Goal: Task Accomplishment & Management: Complete application form

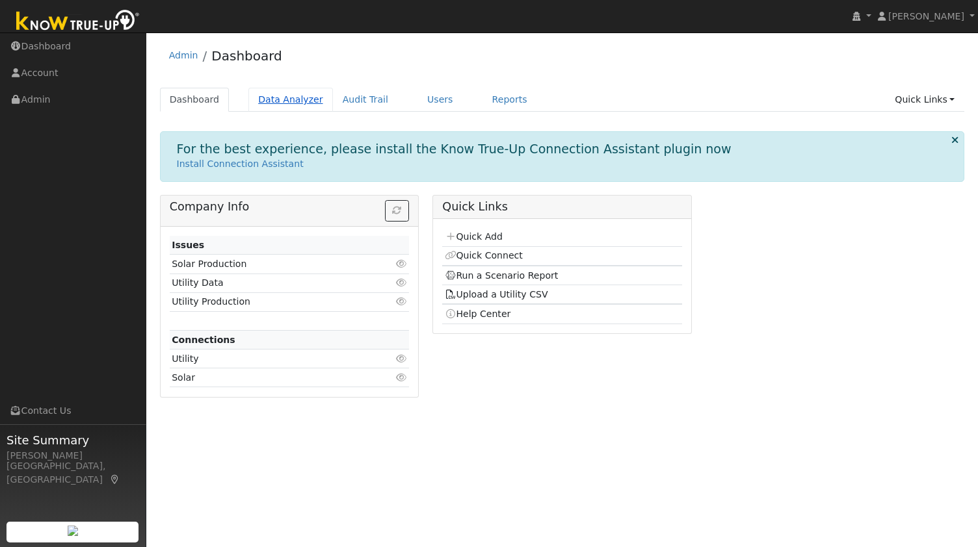
click at [248, 102] on link "Data Analyzer" at bounding box center [290, 100] width 85 height 24
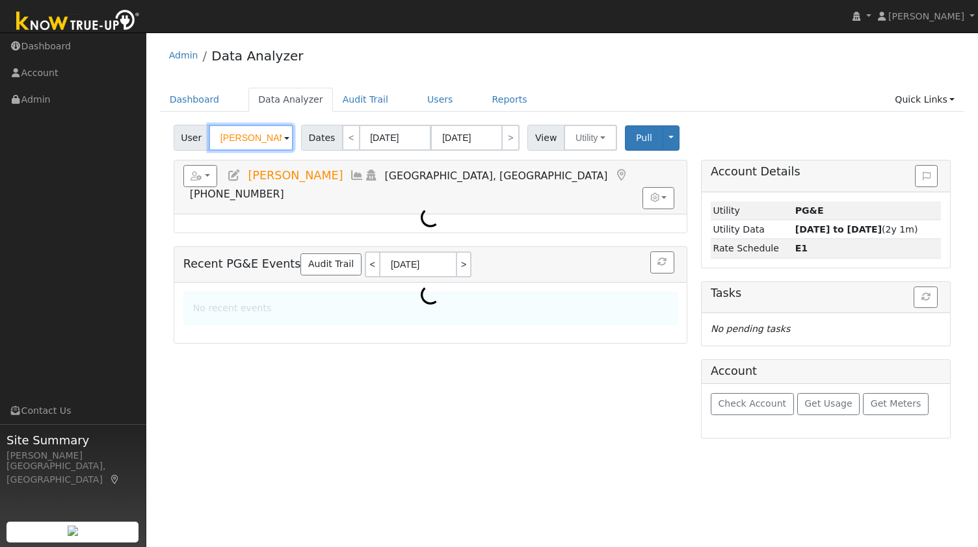
click at [242, 135] on input "Alan Turner" at bounding box center [251, 138] width 85 height 26
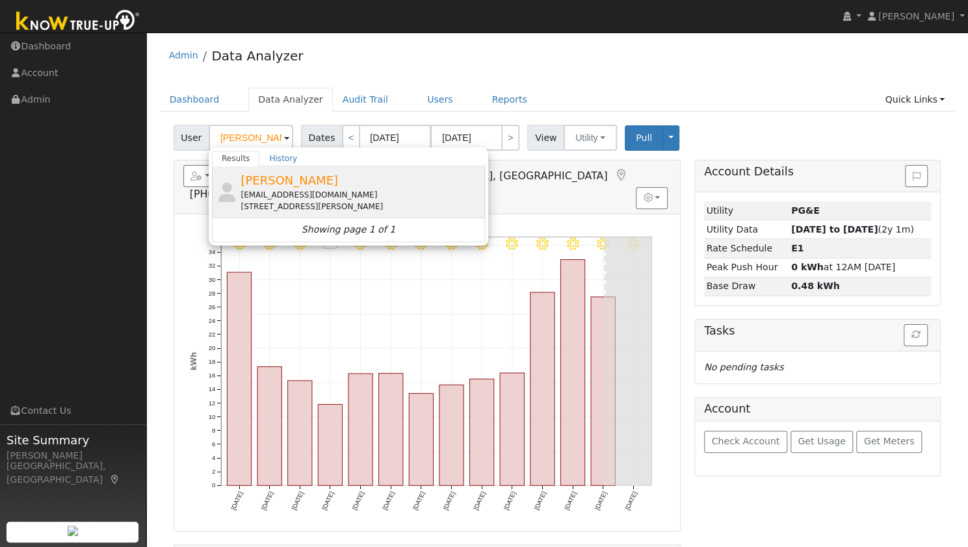
click at [278, 194] on div "jofishman18@gmail.com" at bounding box center [361, 195] width 241 height 12
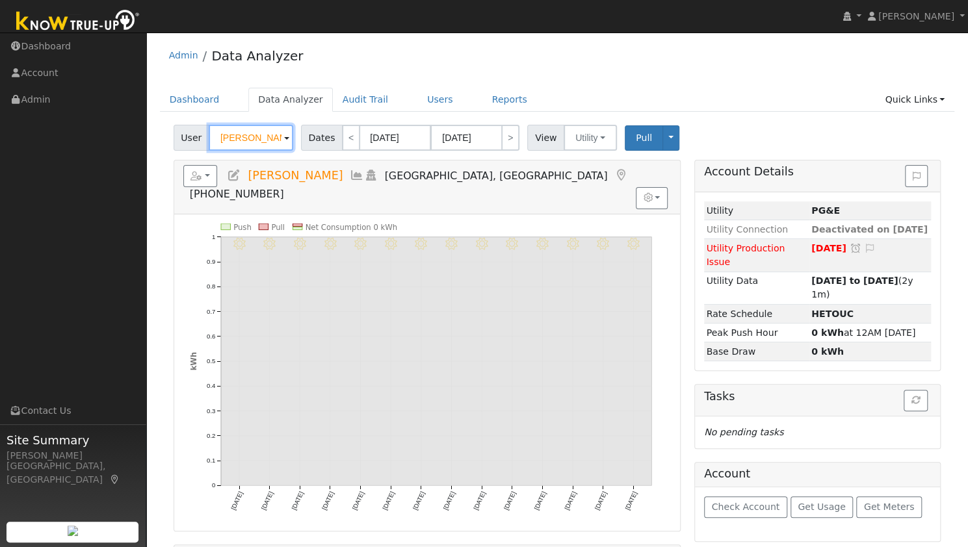
click at [242, 137] on input "Joanne Fishman" at bounding box center [251, 138] width 85 height 26
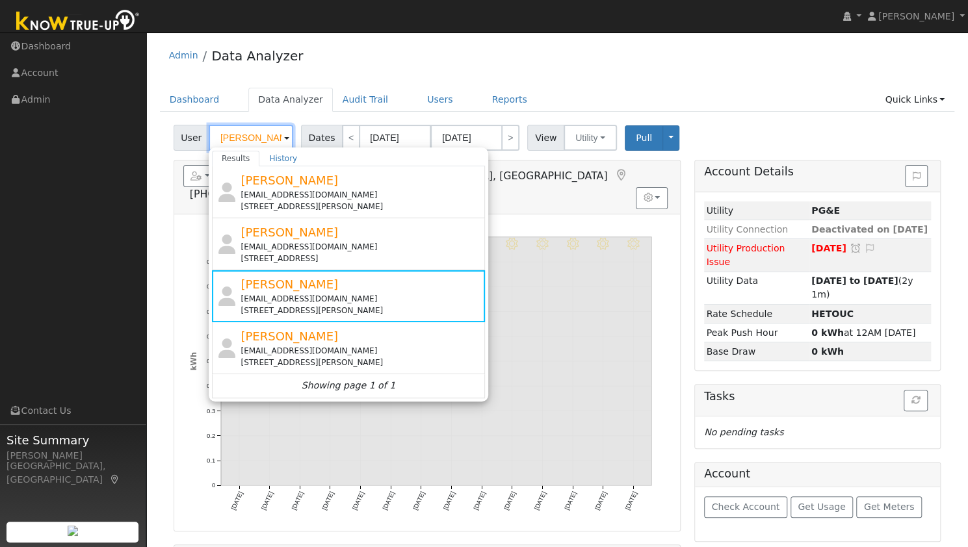
type input "joan"
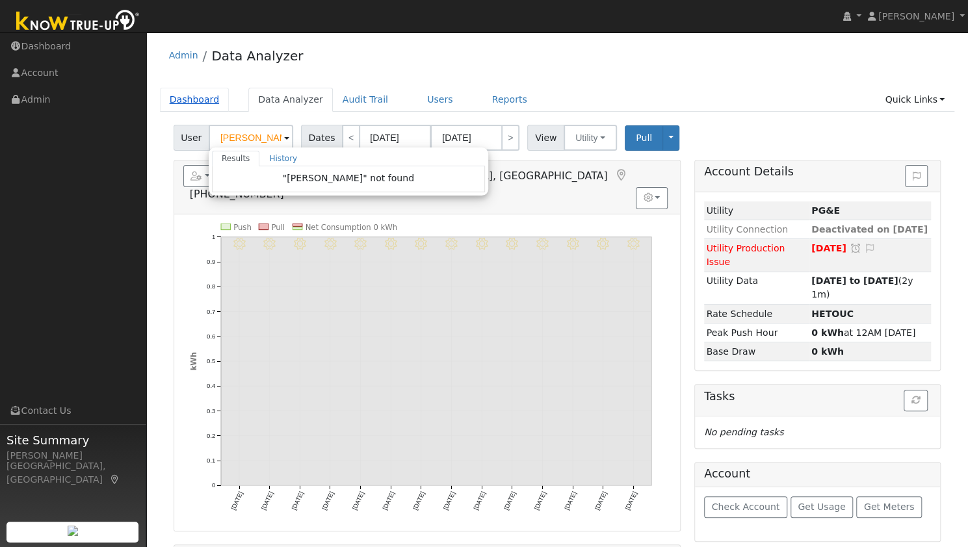
click at [194, 101] on link "Dashboard" at bounding box center [195, 100] width 70 height 24
type input "Joanne Fishman"
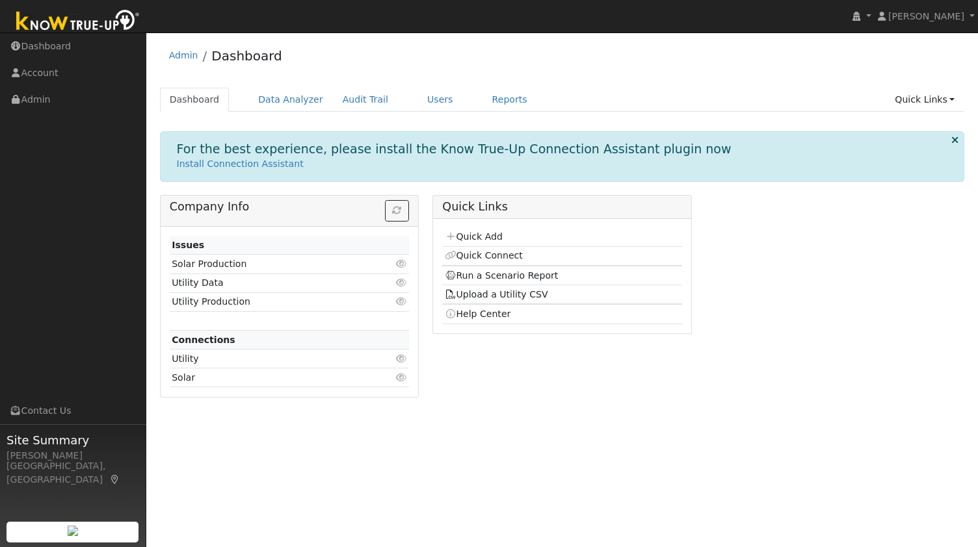
click at [491, 167] on p "Install Connection Assistant" at bounding box center [562, 164] width 771 height 14
click at [486, 237] on link "Quick Add" at bounding box center [474, 236] width 58 height 10
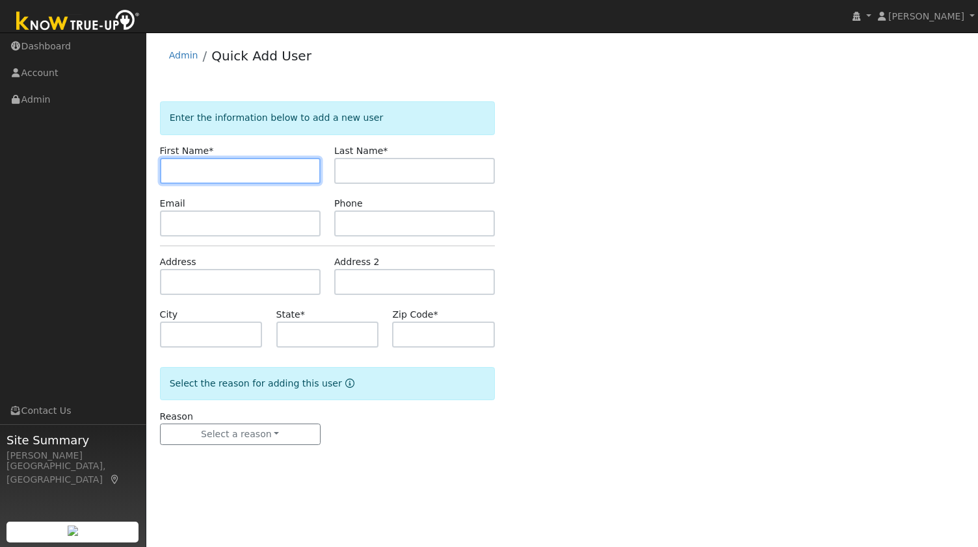
paste input "Joanne Ruzek"
type input "Joanne"
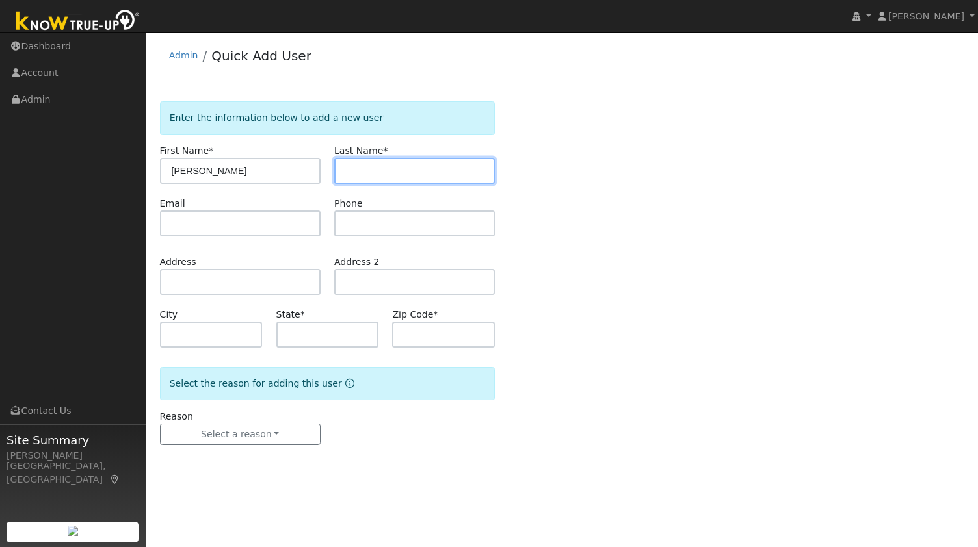
paste input "Ruzek"
type input "Ruzek"
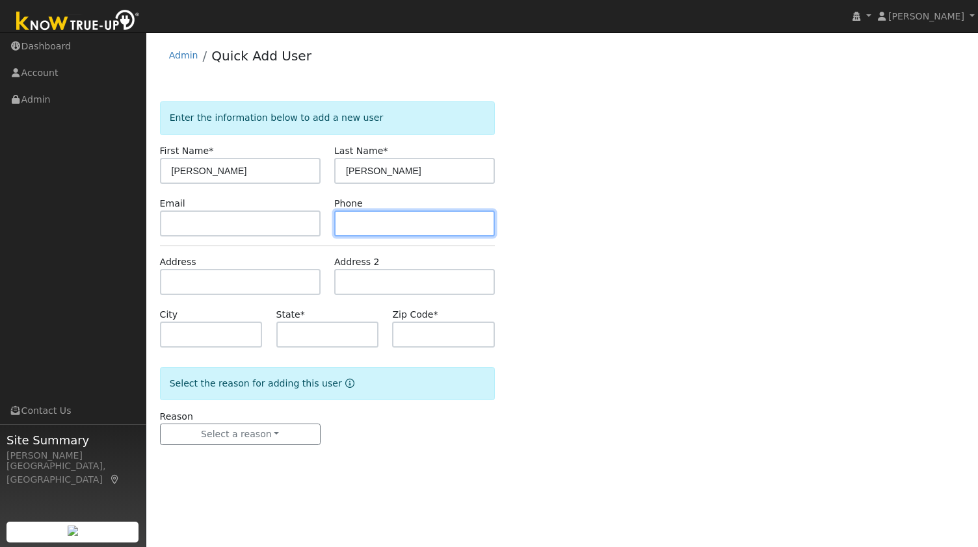
click at [376, 218] on input "text" at bounding box center [414, 224] width 161 height 26
paste input "9254512495"
type input "9254512495"
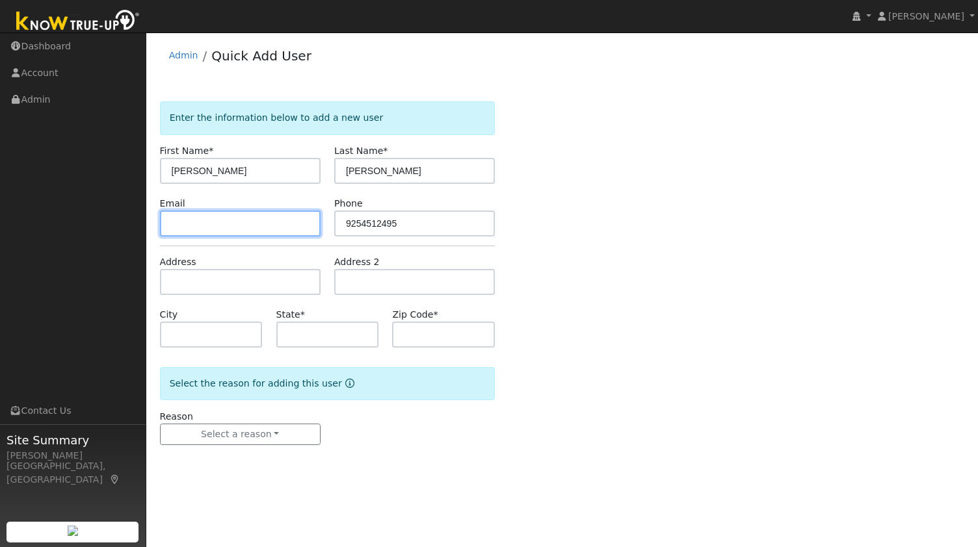
click at [253, 226] on input "text" at bounding box center [240, 224] width 161 height 26
paste input "joanne.ruzek@comcast.net"
type input "joanne.ruzek@comcast.net"
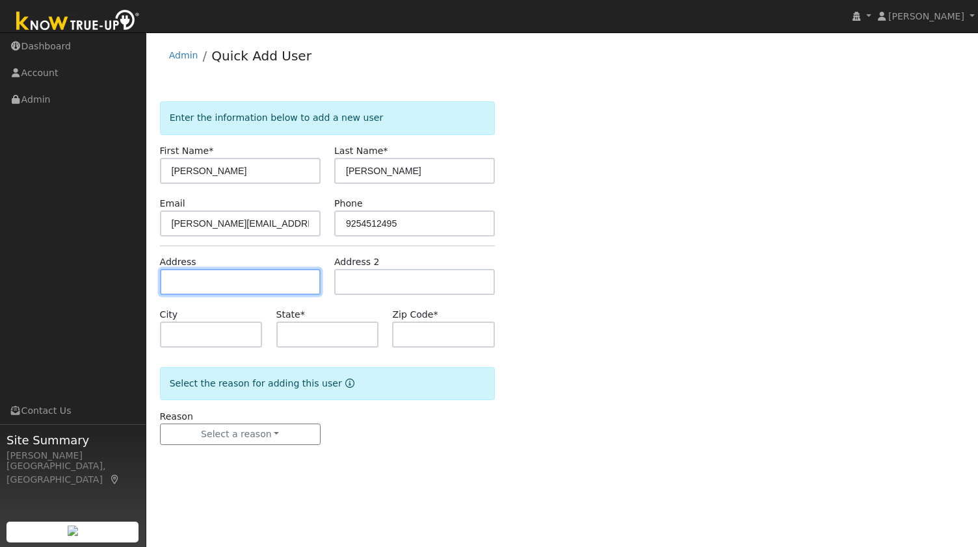
click at [213, 284] on input "text" at bounding box center [240, 282] width 161 height 26
paste input "756 Hilton Rd, Walnut Creek"
type input "756 Hilton Road"
type input "Walnut Creek"
type input "CA"
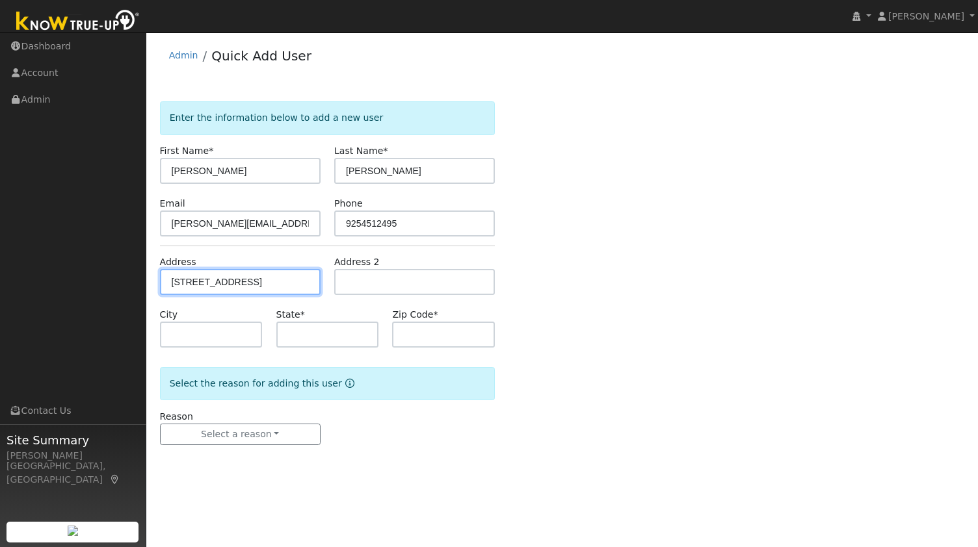
type input "94595"
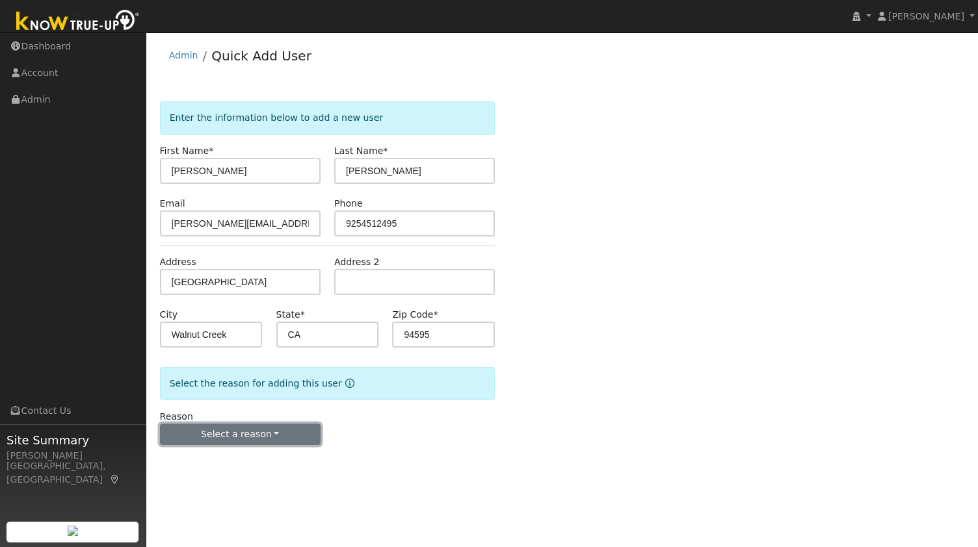
click at [235, 427] on button "Select a reason" at bounding box center [240, 435] width 161 height 22
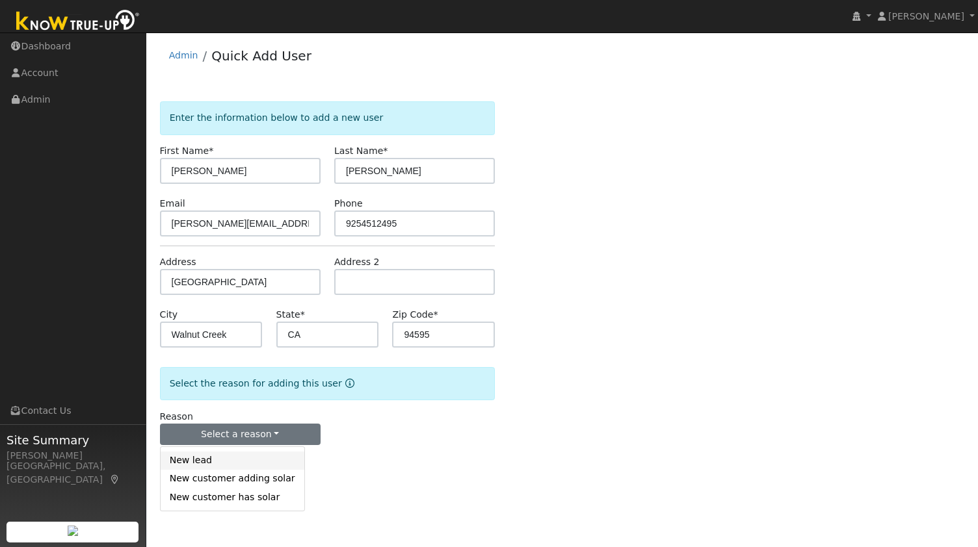
click at [207, 465] on link "New lead" at bounding box center [233, 461] width 144 height 18
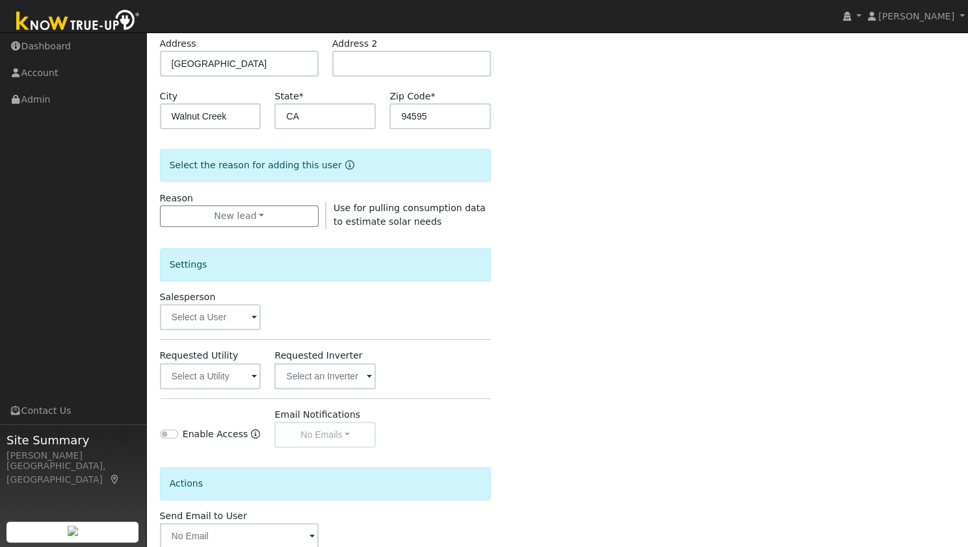
scroll to position [226, 0]
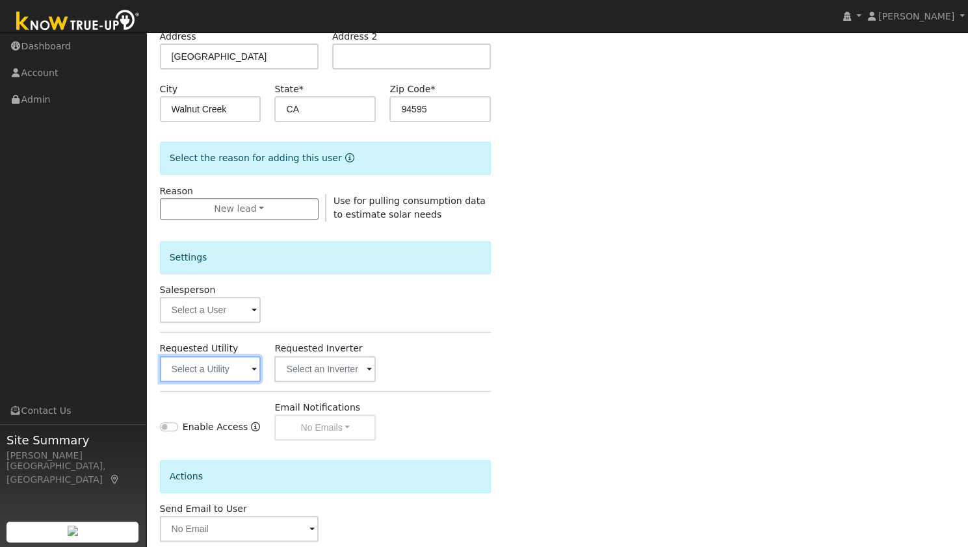
click at [212, 363] on input "text" at bounding box center [210, 369] width 101 height 26
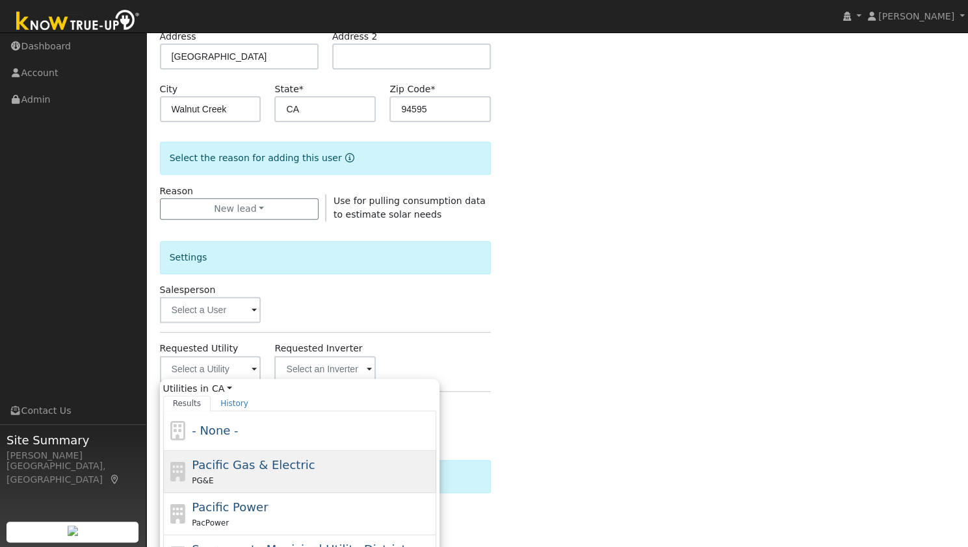
click at [273, 467] on span "Pacific Gas & Electric" at bounding box center [253, 465] width 123 height 14
type input "Pacific Gas & Electric"
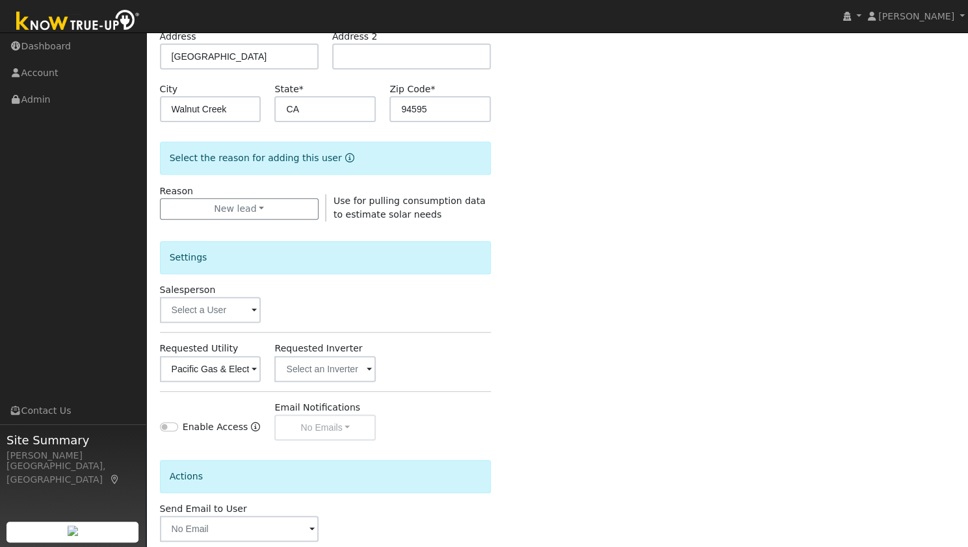
scroll to position [293, 0]
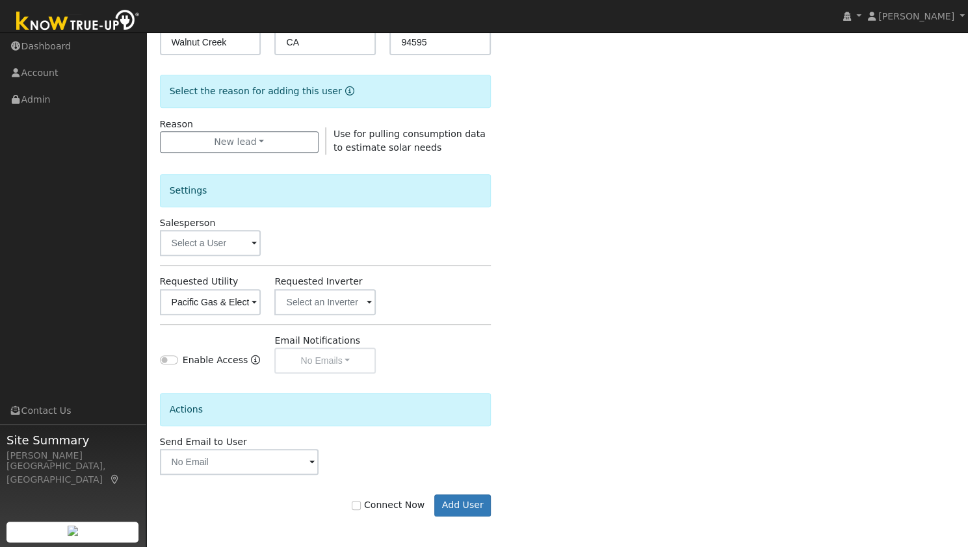
click at [400, 505] on label "Connect Now" at bounding box center [388, 506] width 73 height 14
click at [361, 505] on input "Connect Now" at bounding box center [356, 505] width 9 height 9
checkbox input "true"
click at [465, 505] on button "Add User" at bounding box center [462, 506] width 57 height 22
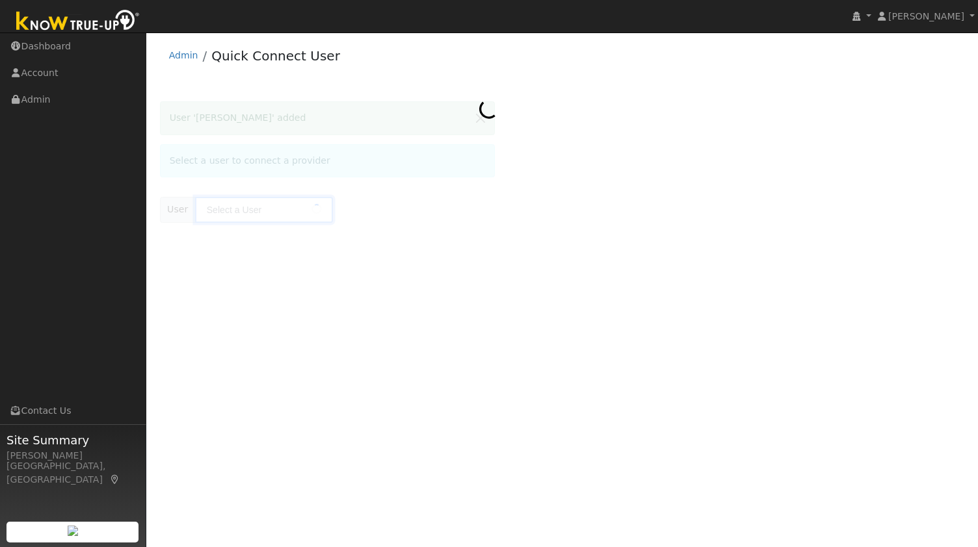
type input "[PERSON_NAME]"
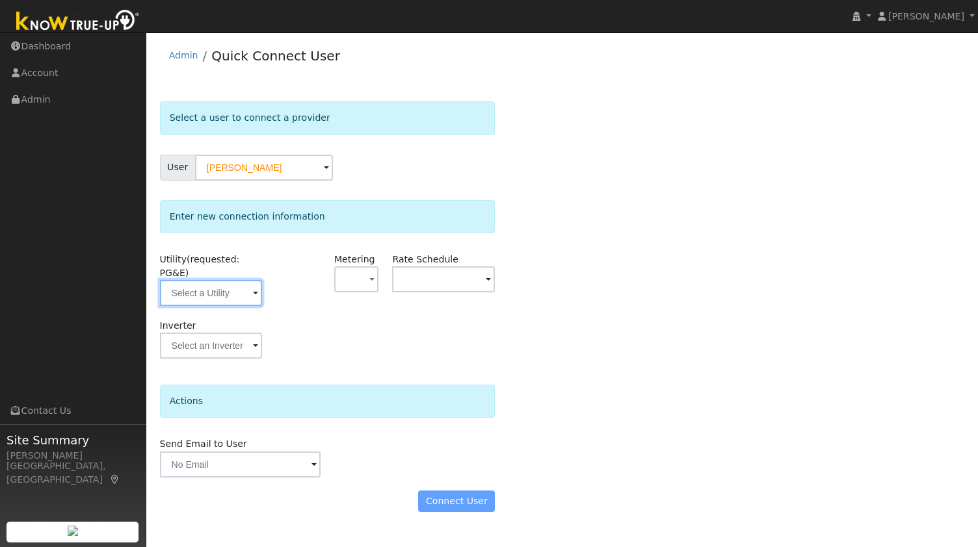
click at [218, 280] on input "text" at bounding box center [211, 293] width 103 height 26
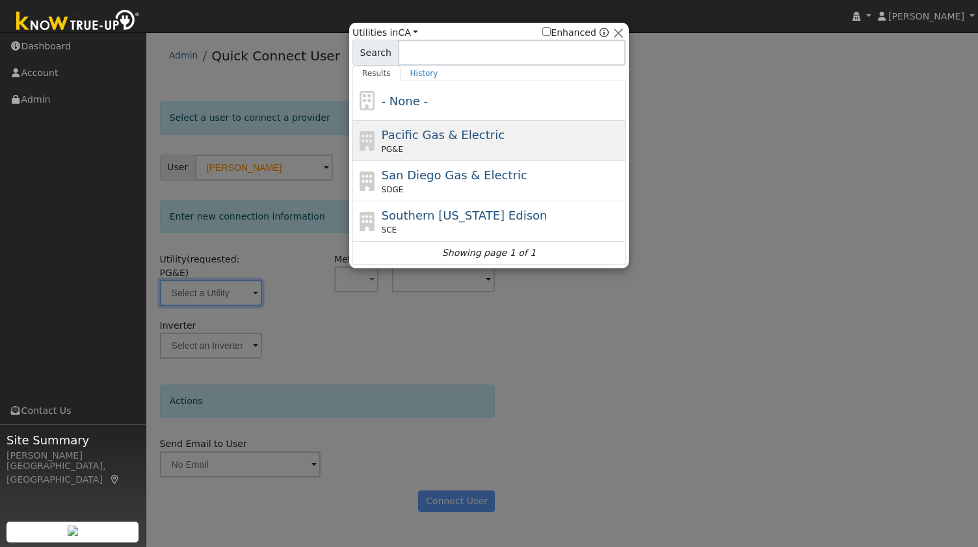
click at [395, 145] on span "PG&E" at bounding box center [392, 150] width 21 height 12
type input "PG&E"
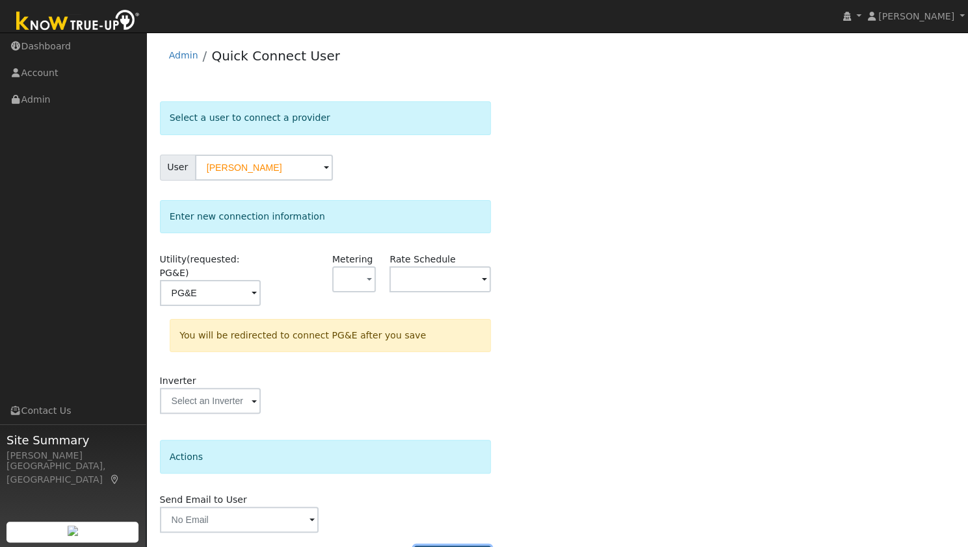
click at [456, 546] on button "Connect User" at bounding box center [452, 557] width 77 height 22
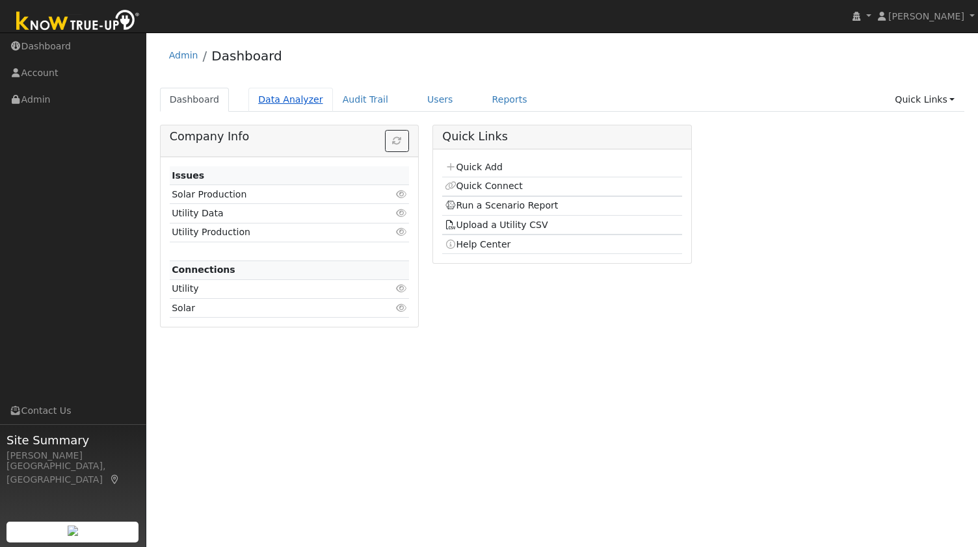
click at [283, 103] on link "Data Analyzer" at bounding box center [290, 100] width 85 height 24
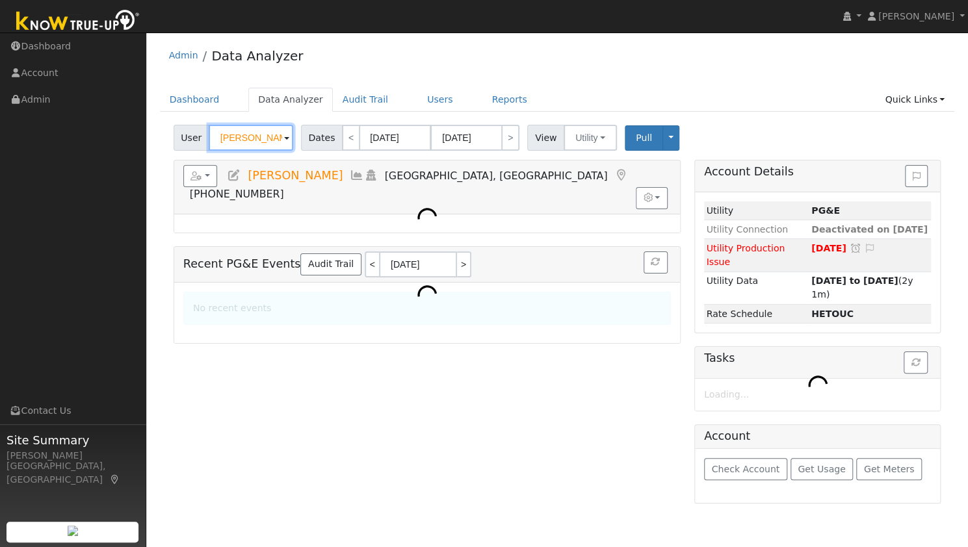
click at [227, 128] on input "[PERSON_NAME]" at bounding box center [251, 138] width 85 height 26
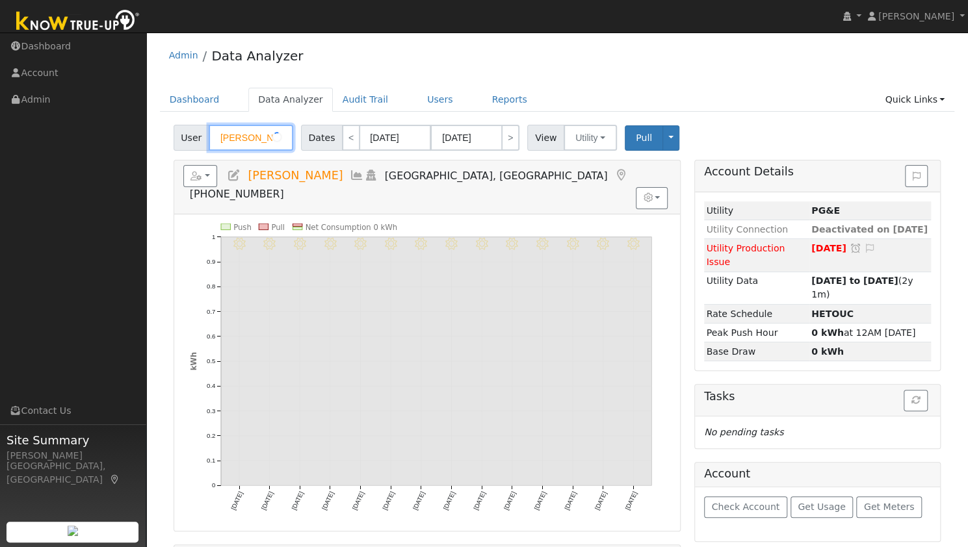
click at [227, 128] on input "[PERSON_NAME]" at bounding box center [251, 138] width 85 height 26
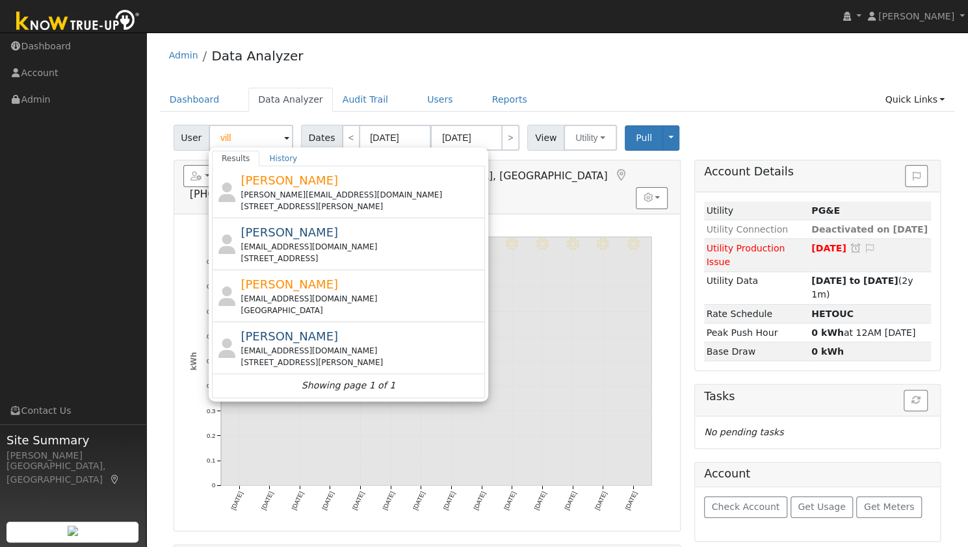
click at [477, 62] on div "Admin Data Analyzer" at bounding box center [557, 59] width 795 height 40
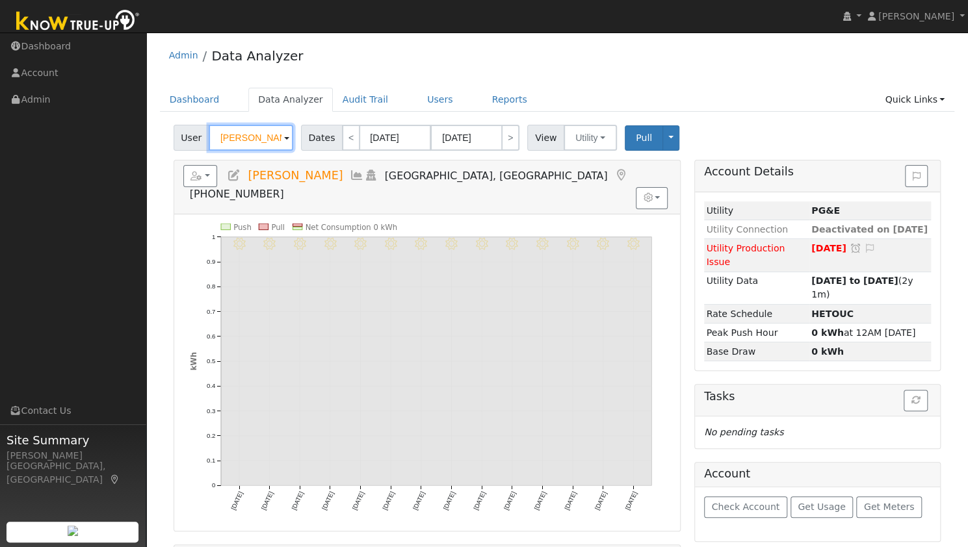
click at [247, 137] on input "[PERSON_NAME]" at bounding box center [251, 138] width 85 height 26
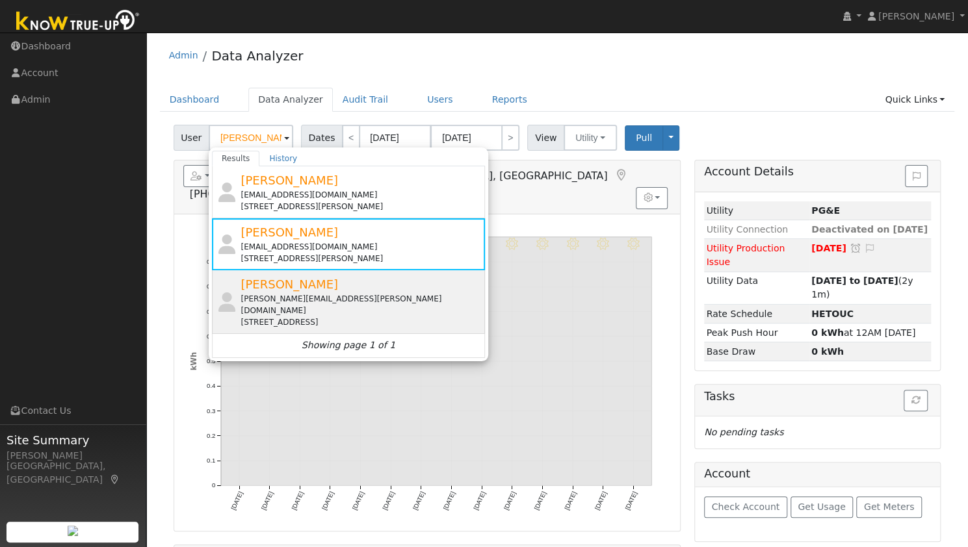
click at [300, 284] on span "[PERSON_NAME]" at bounding box center [290, 285] width 98 height 14
type input "[PERSON_NAME]"
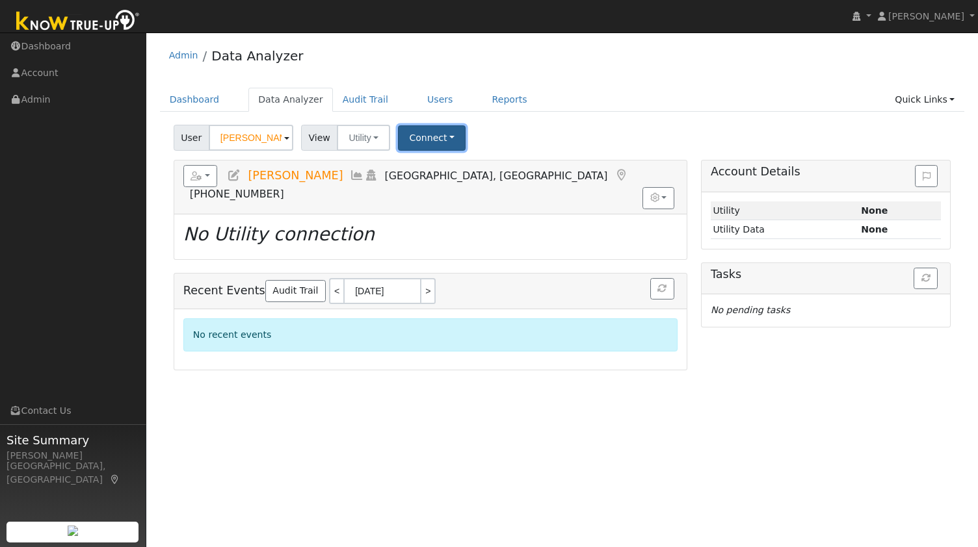
click at [425, 137] on button "Connect" at bounding box center [432, 137] width 68 height 25
click at [437, 169] on link "Select a Provider" at bounding box center [449, 166] width 101 height 18
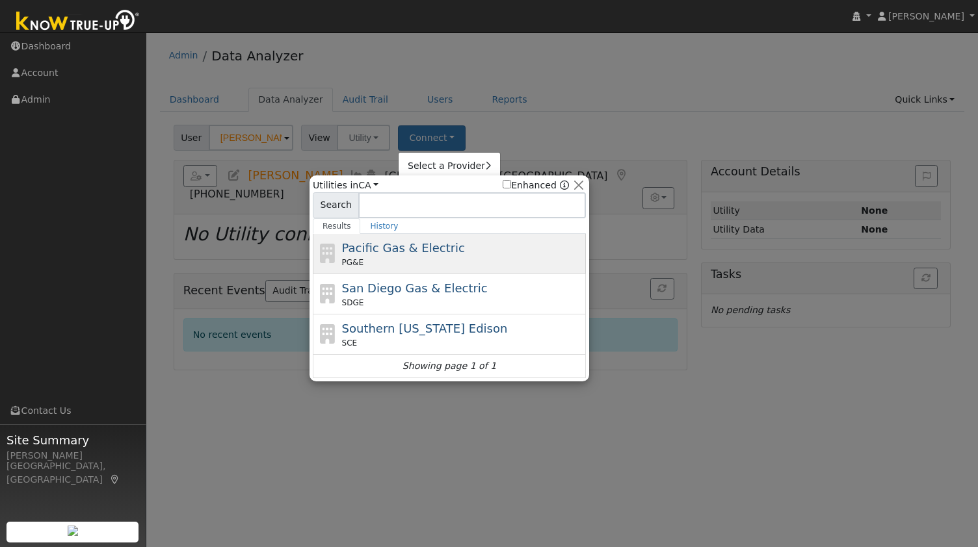
click at [423, 261] on div "PG&E" at bounding box center [462, 263] width 241 height 12
